Goal: Transaction & Acquisition: Subscribe to service/newsletter

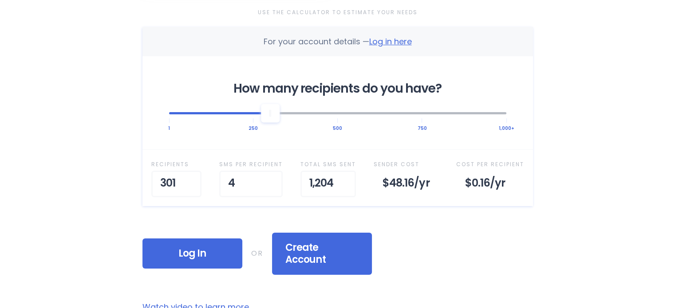
scroll to position [301, 0]
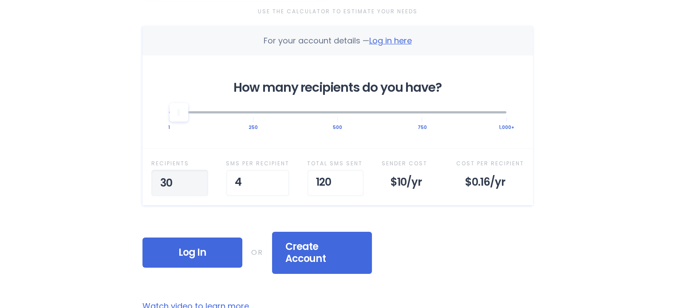
type input "3"
type input "290"
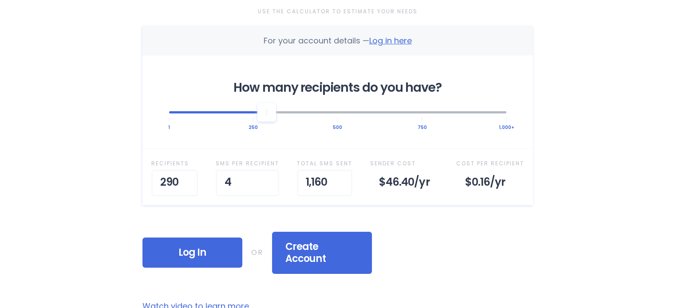
click at [481, 241] on div "Log In If you already have an account, login to pick a plan OR Create Account I…" at bounding box center [337, 253] width 390 height 42
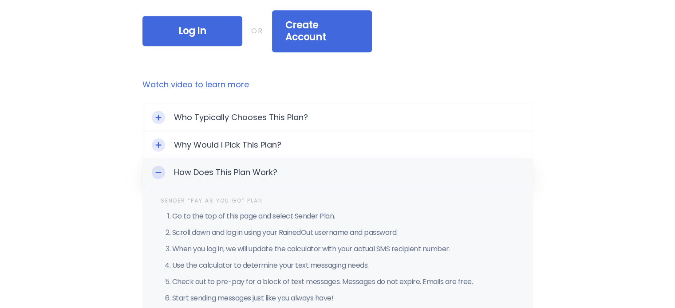
scroll to position [526, 0]
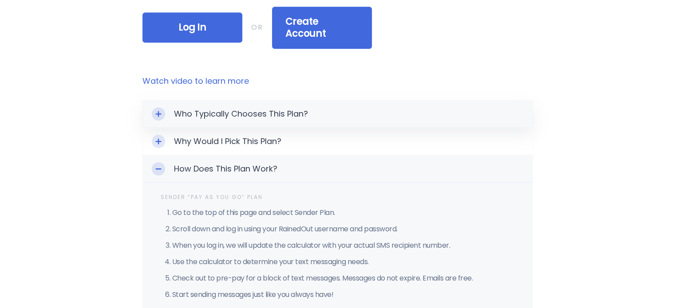
click at [157, 111] on icon "Toggle Expand" at bounding box center [158, 114] width 6 height 6
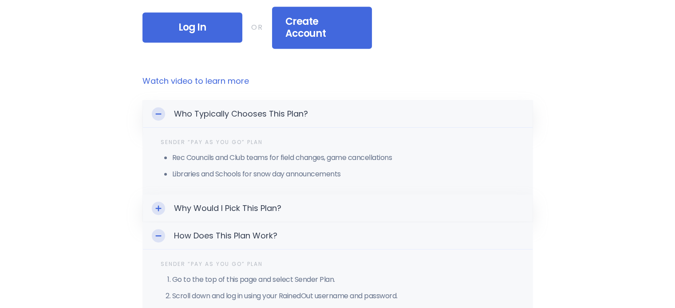
click at [157, 205] on icon "Toggle Expand" at bounding box center [158, 208] width 6 height 6
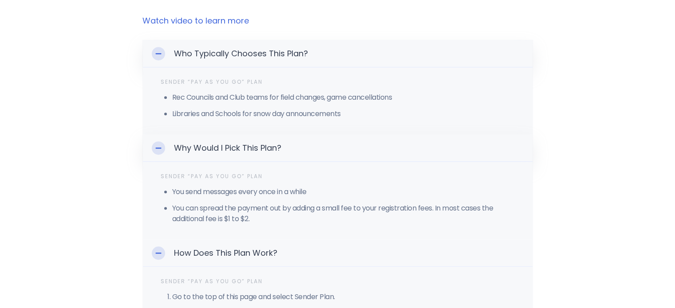
scroll to position [569, 0]
